Goal: Task Accomplishment & Management: Use online tool/utility

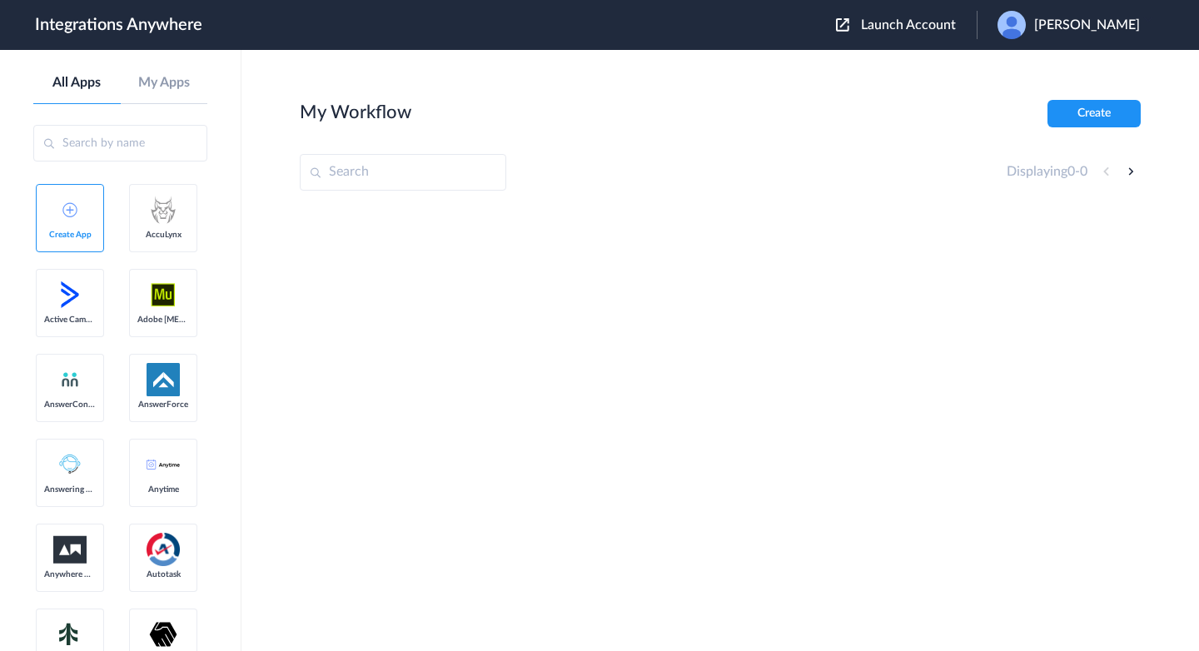
click at [910, 24] on span "Launch Account" at bounding box center [908, 24] width 95 height 13
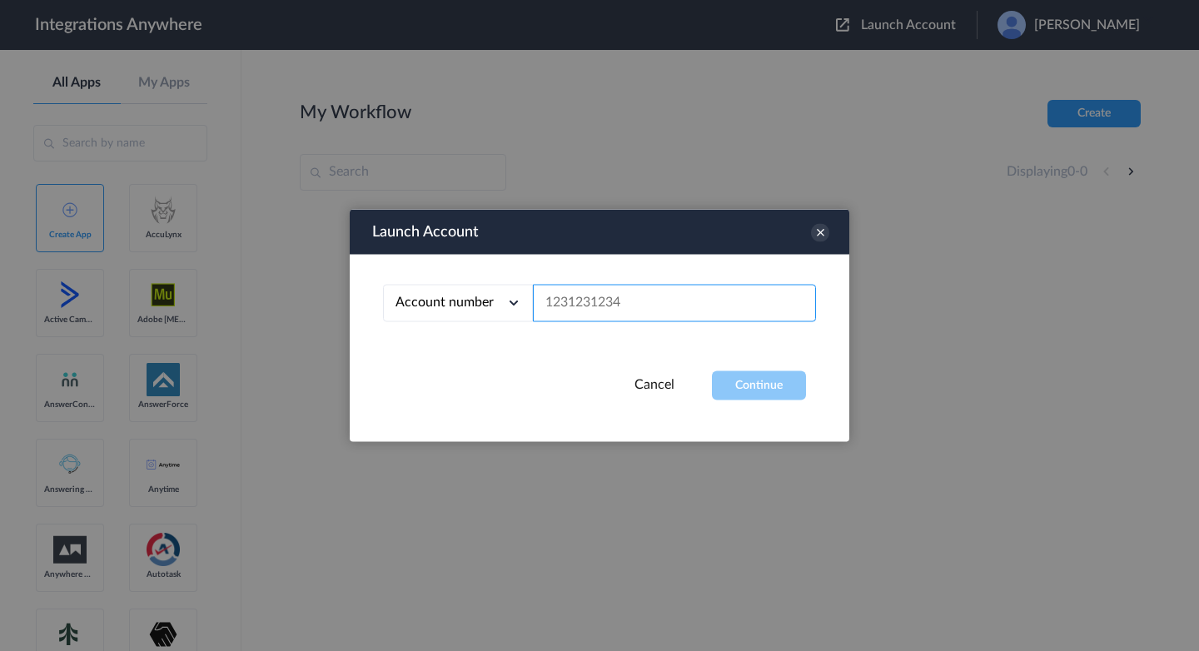
click at [653, 310] on input "text" at bounding box center [674, 303] width 283 height 37
paste input "{"message":[{"interaction":{"interactionId":"847d29d2-01d1-4f53-9b5c-5ac278923b…"
paste input "8447506254"
type input "8447506254"
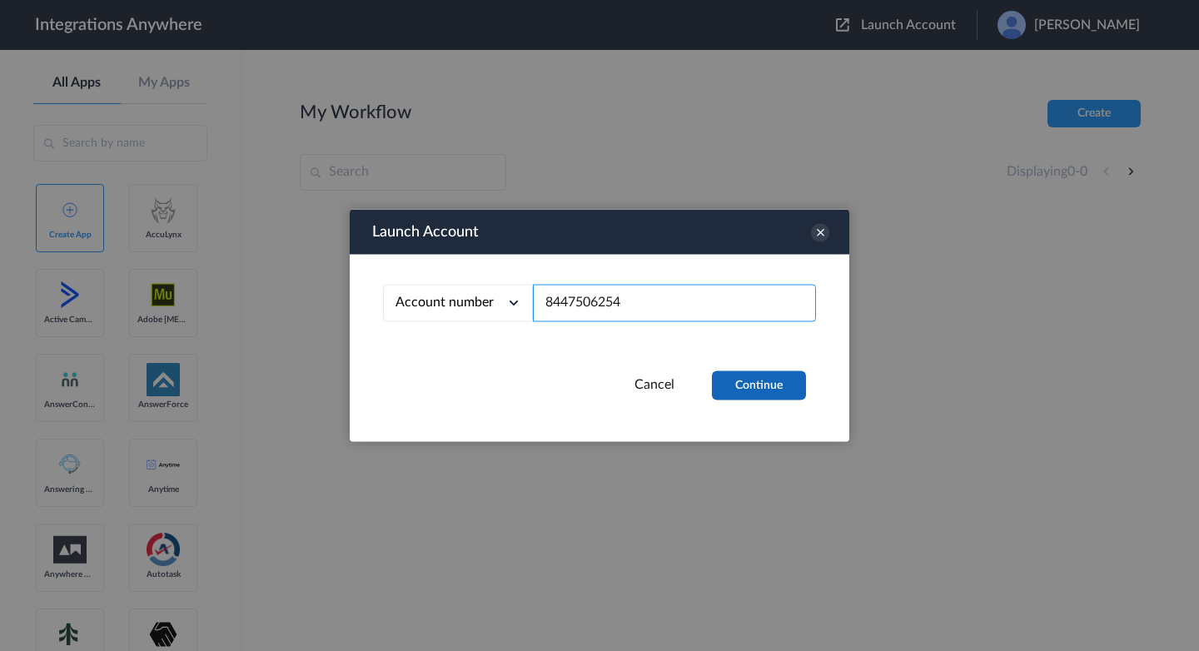
scroll to position [0, 0]
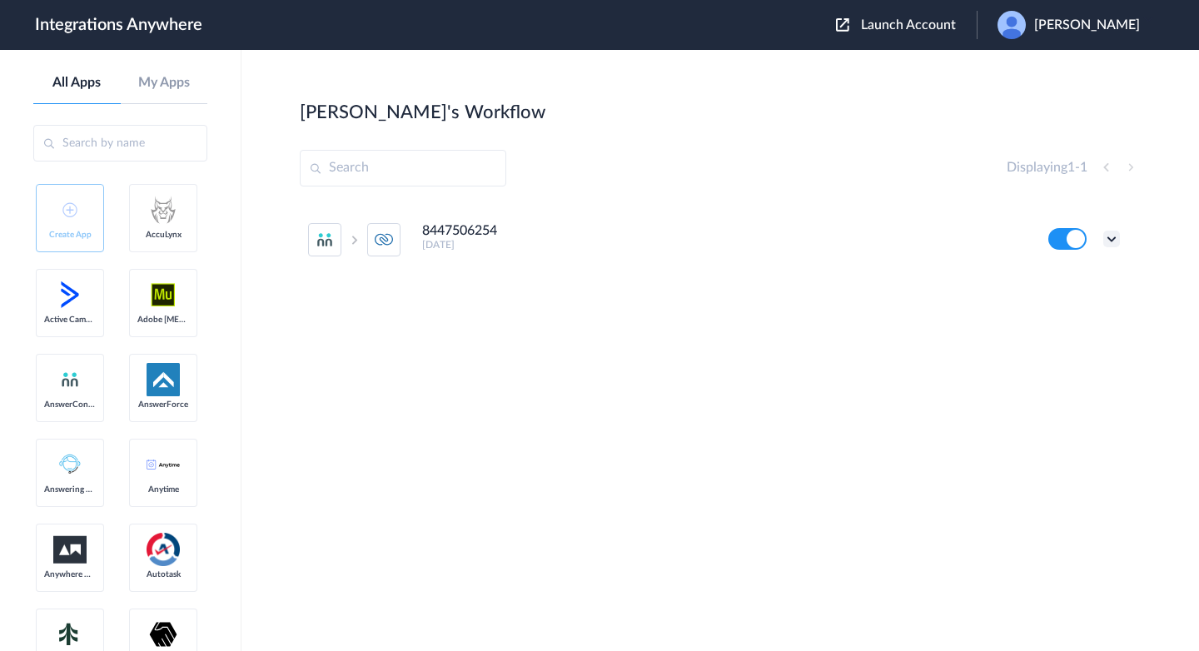
click at [1118, 244] on icon at bounding box center [1111, 239] width 17 height 17
click at [1027, 303] on icon at bounding box center [1030, 309] width 12 height 12
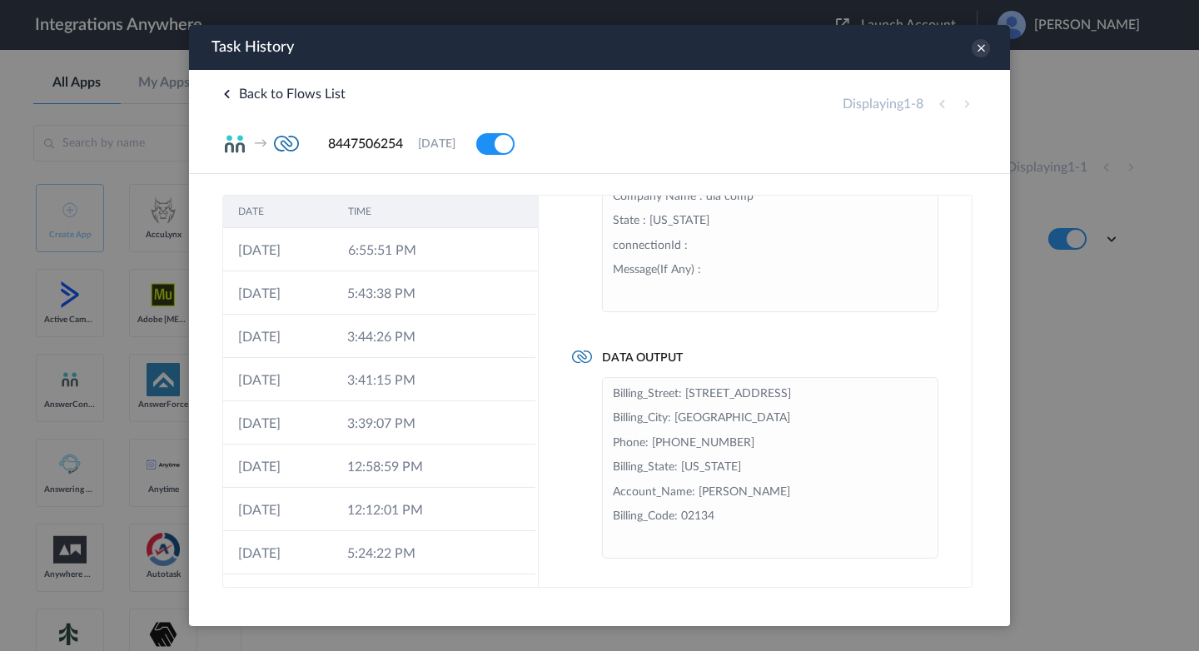
scroll to position [364, 0]
click at [664, 233] on li "Email : [EMAIL_ADDRESS][DOMAIN_NAME] Address : [STREET_ADDRESS] Is the person i…" at bounding box center [770, 62] width 315 height 489
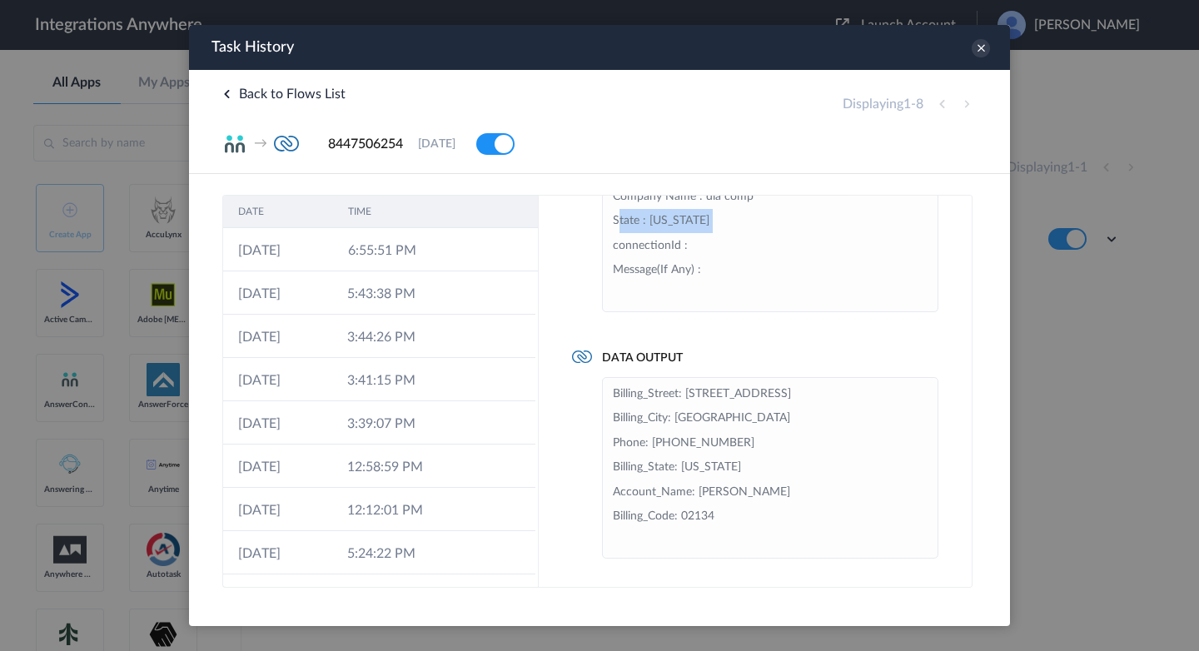
click at [707, 236] on li "Email : [EMAIL_ADDRESS][DOMAIN_NAME] Address : [STREET_ADDRESS] Is the person i…" at bounding box center [770, 62] width 315 height 489
